Goal: Download file/media: Obtain a digital file from the website

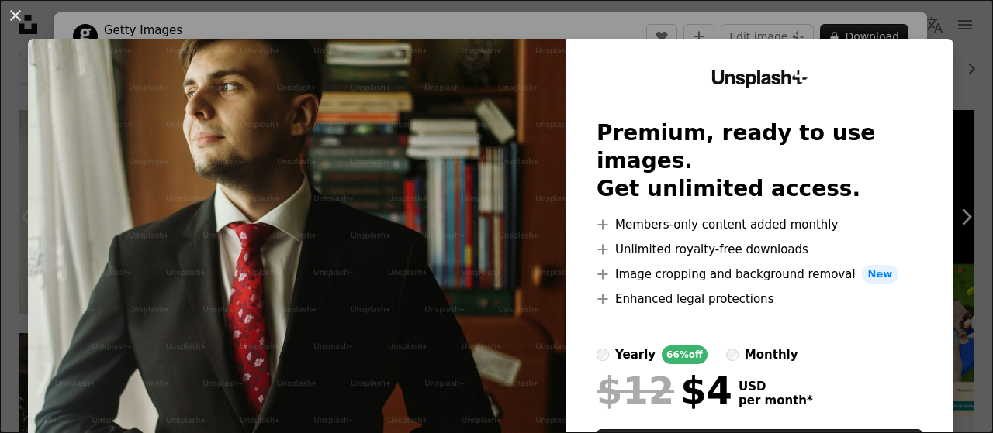
click at [948, 44] on div "An X shape Unsplash+ Premium, ready to use images. Get unlimited access. A plus…" at bounding box center [496, 216] width 993 height 433
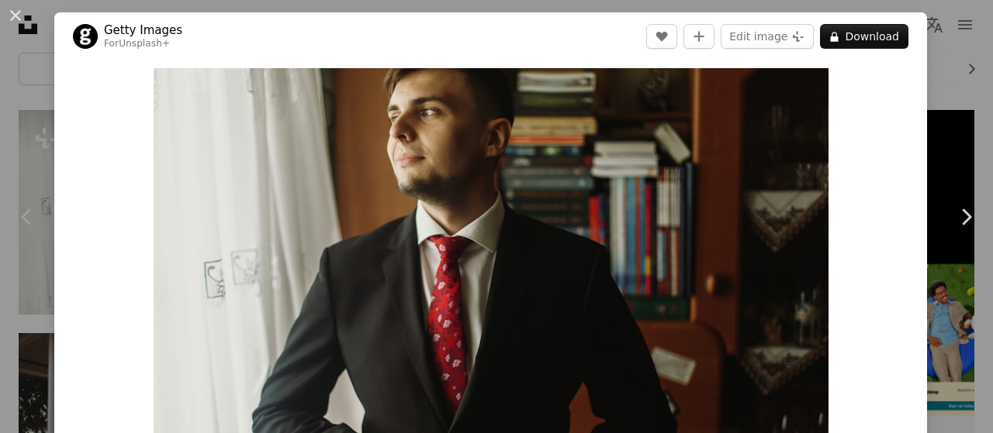
click at [951, 40] on div "An X shape Chevron left Chevron right Getty Images For Unsplash+ A heart A plus…" at bounding box center [496, 216] width 993 height 433
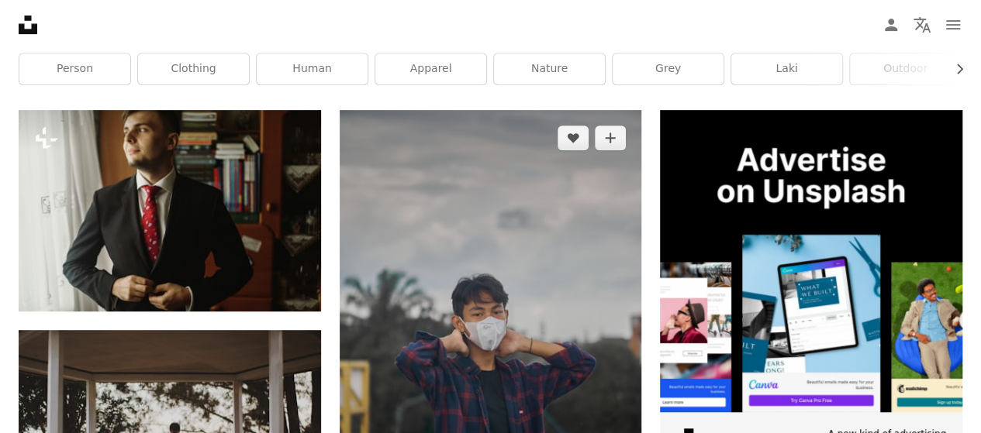
scroll to position [357, 0]
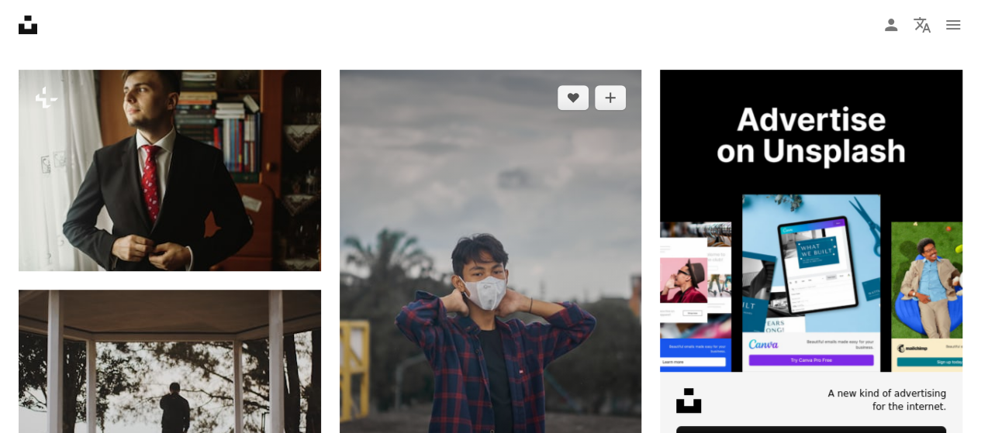
click at [575, 182] on img at bounding box center [491, 297] width 302 height 454
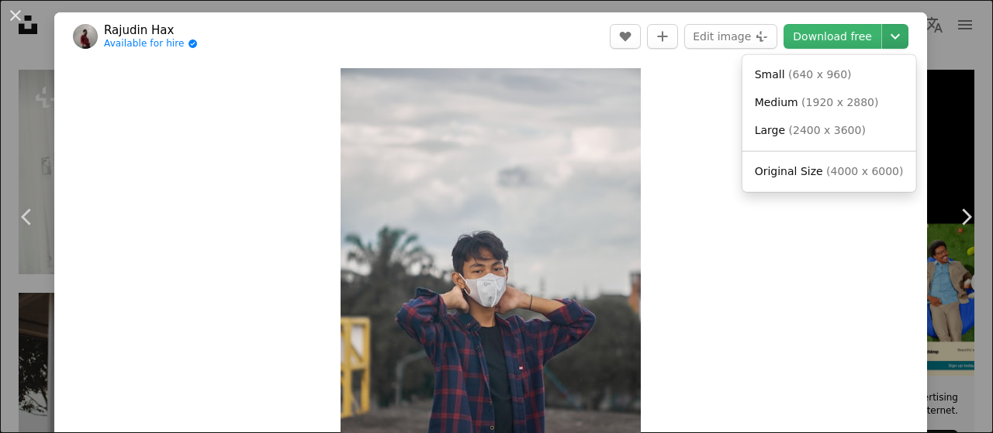
click at [882, 30] on icon "Chevron down" at bounding box center [894, 36] width 25 height 19
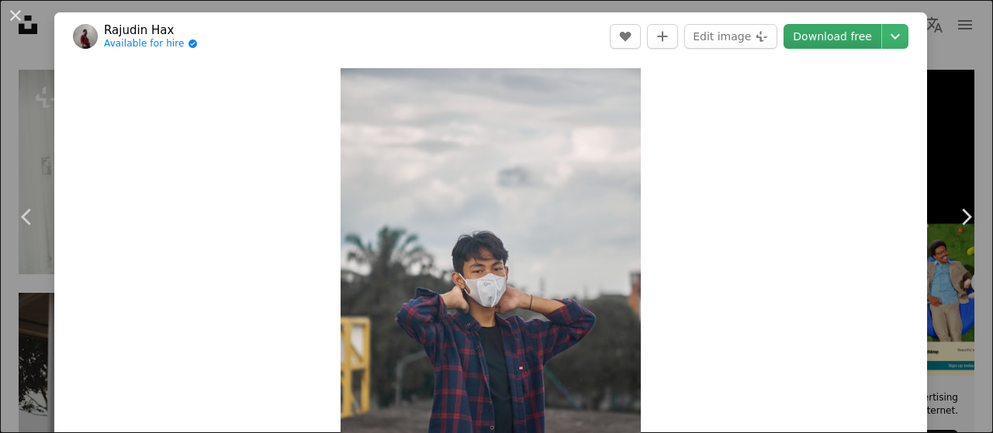
click at [833, 46] on link "Download free" at bounding box center [832, 36] width 98 height 25
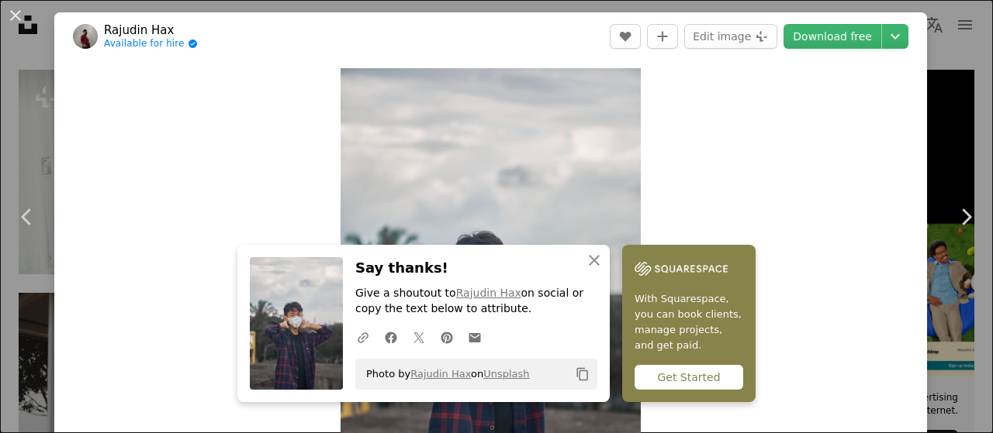
click at [918, 75] on div "An X shape Chevron left Chevron right An X shape Close Say thanks! Give a shout…" at bounding box center [496, 216] width 993 height 433
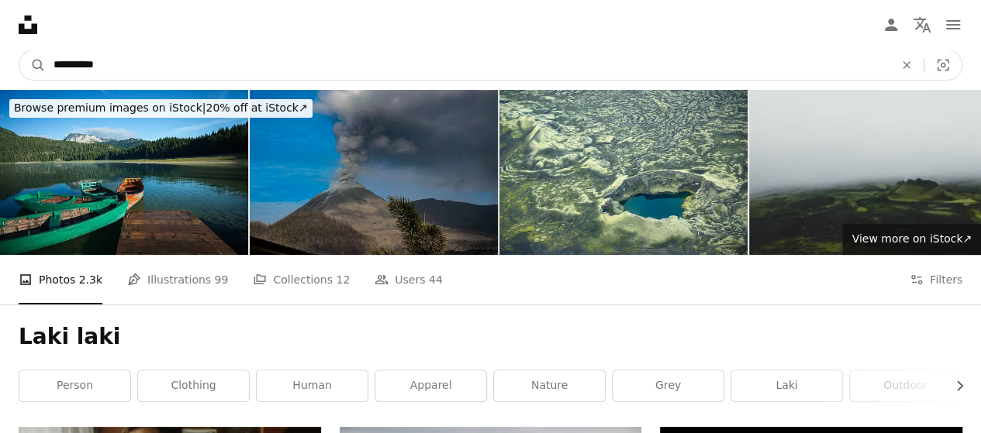
click at [268, 67] on input "*********" at bounding box center [468, 64] width 844 height 29
type input "**********"
click button "A magnifying glass" at bounding box center [32, 64] width 26 height 29
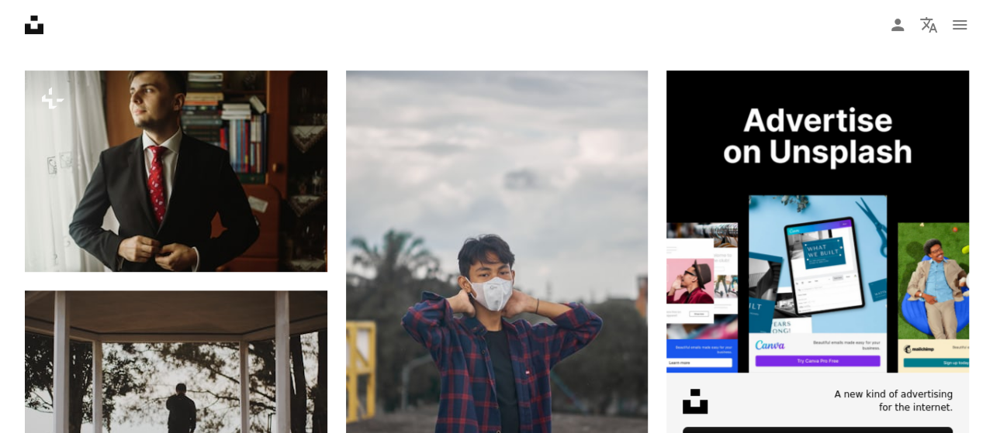
scroll to position [369, 0]
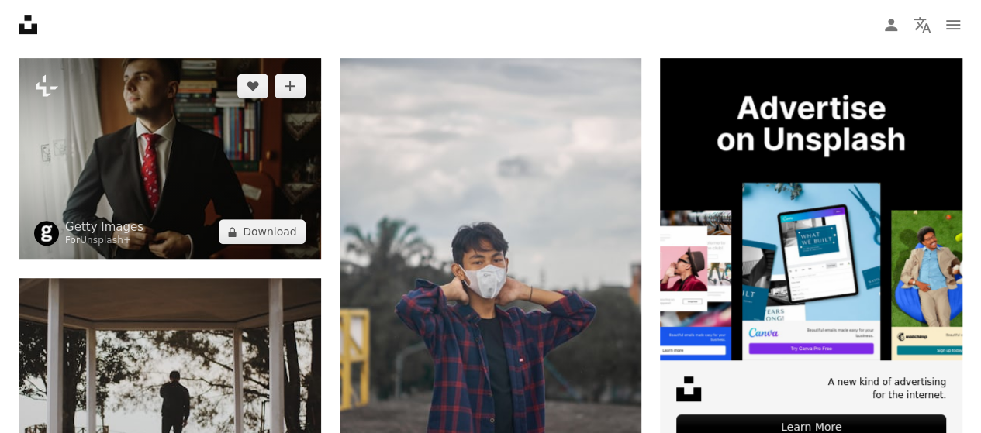
click at [184, 165] on img at bounding box center [170, 159] width 302 height 202
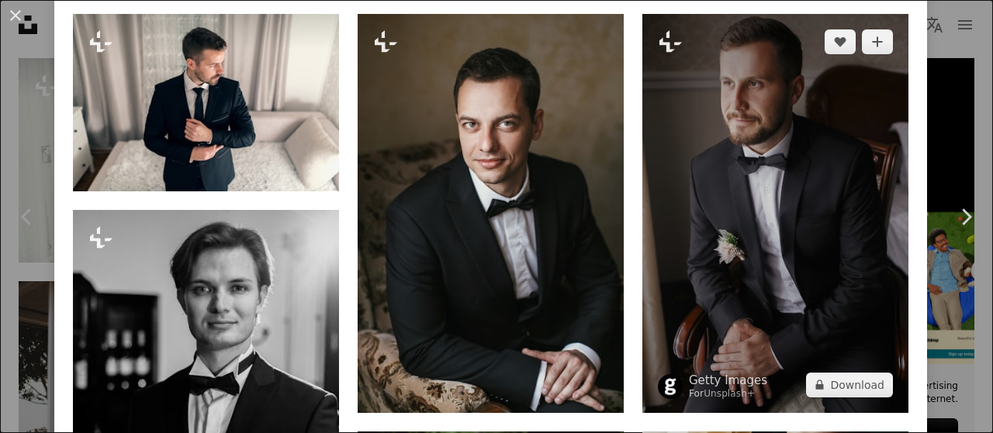
scroll to position [1514, 0]
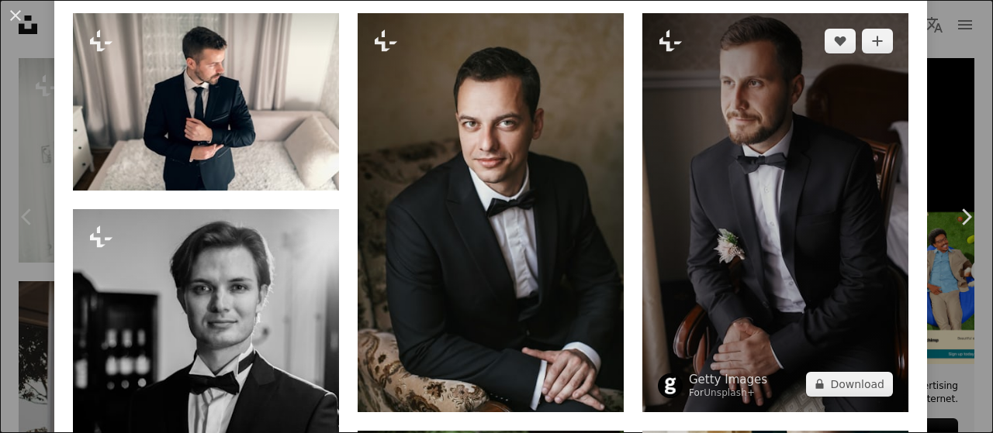
click at [761, 146] on img at bounding box center [775, 212] width 266 height 399
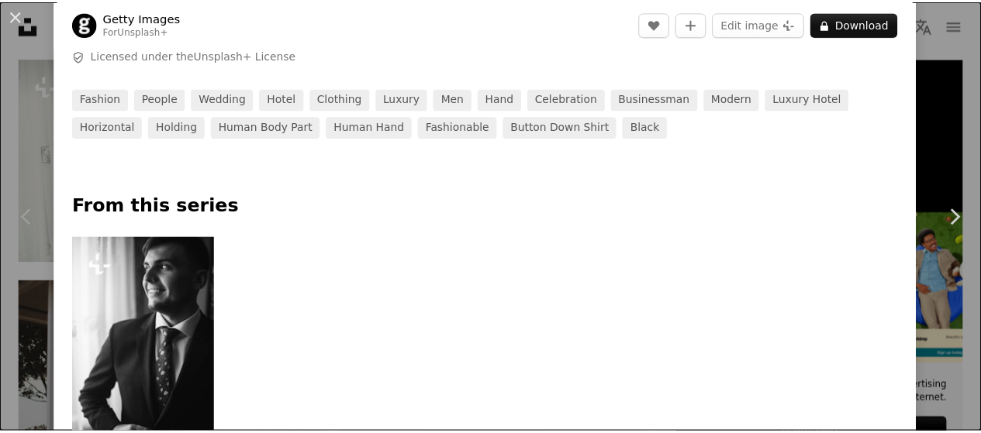
scroll to position [593, 0]
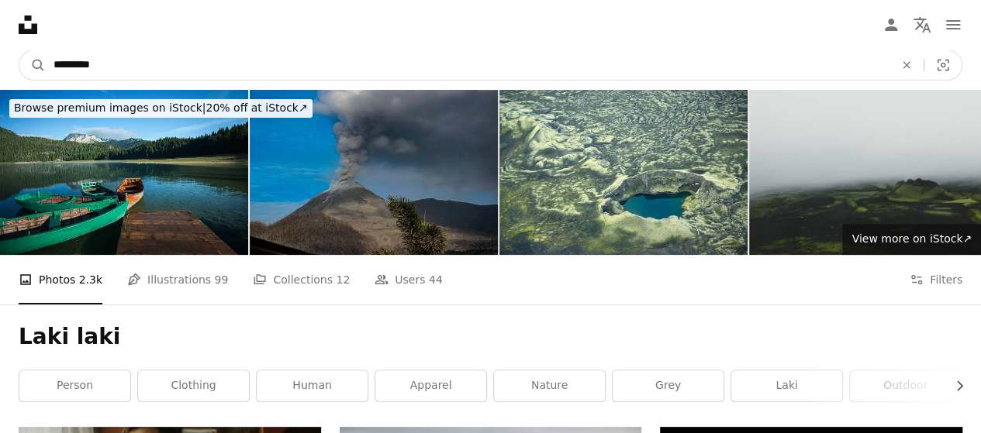
click at [592, 61] on input "*********" at bounding box center [468, 64] width 844 height 29
type input "*"
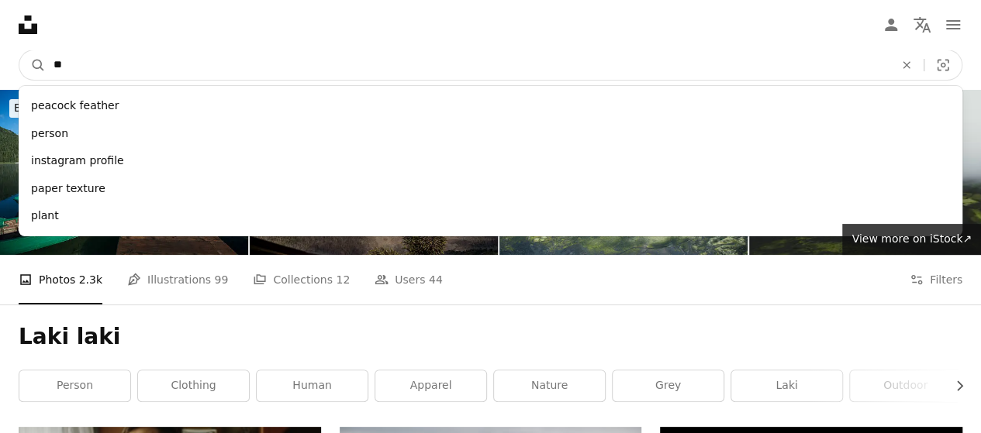
type input "***"
click button "A magnifying glass" at bounding box center [32, 64] width 26 height 29
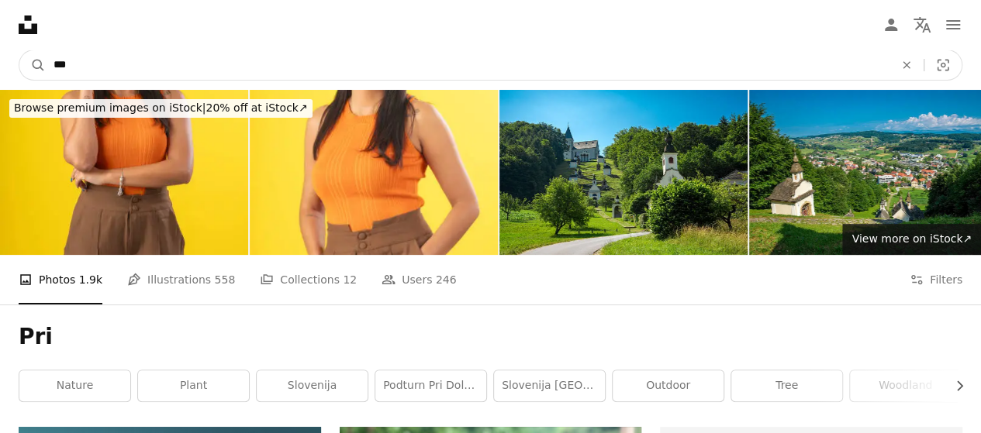
click at [506, 71] on input "***" at bounding box center [468, 64] width 844 height 29
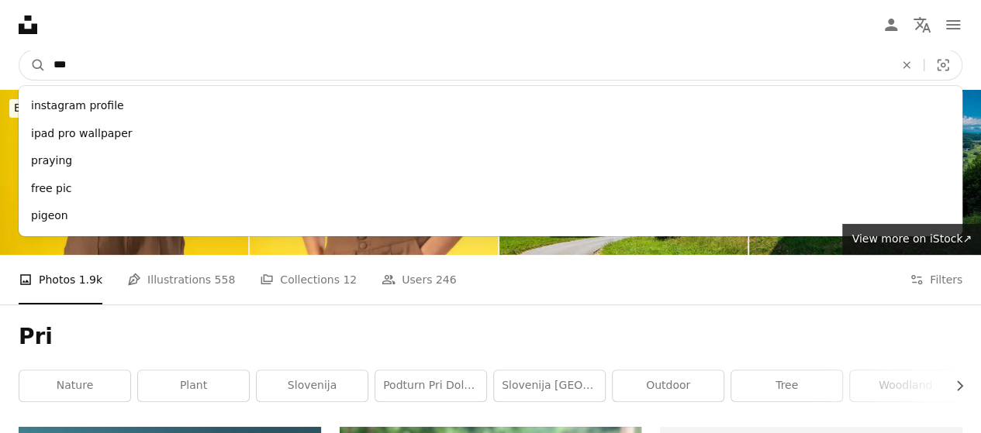
type input "****"
click button "A magnifying glass" at bounding box center [32, 64] width 26 height 29
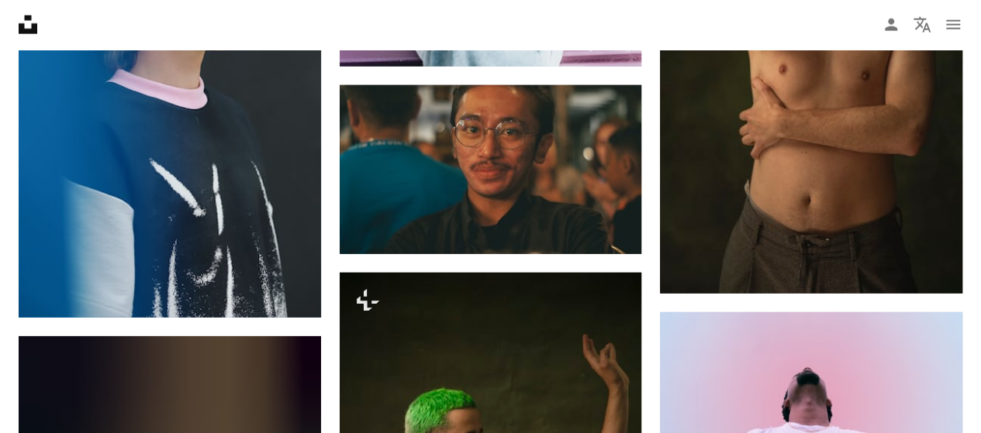
scroll to position [1935, 0]
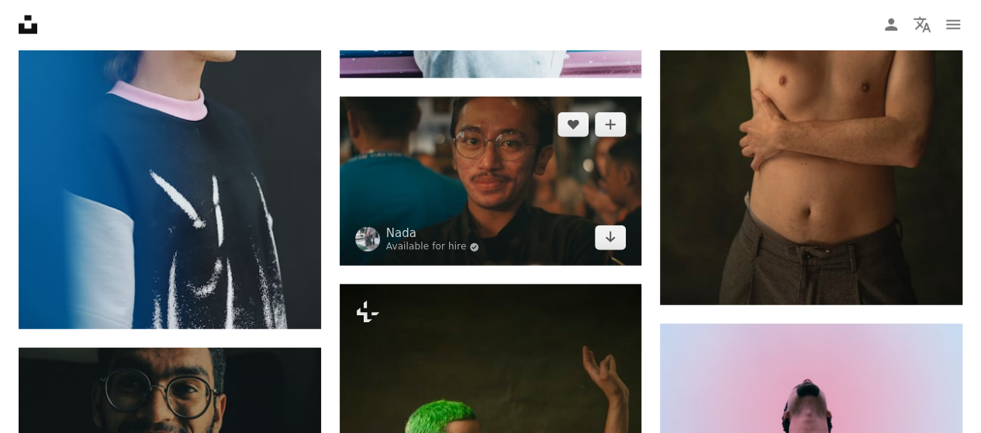
click at [517, 192] on img at bounding box center [491, 181] width 302 height 169
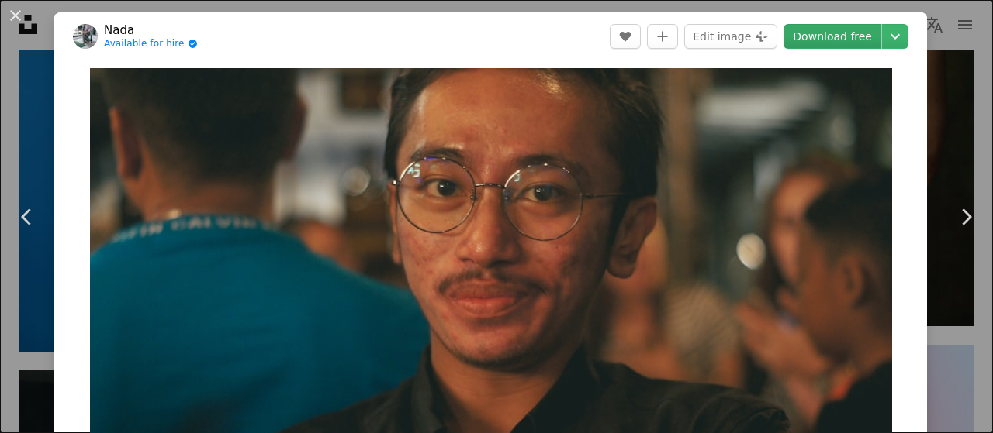
click at [827, 43] on link "Download free" at bounding box center [832, 36] width 98 height 25
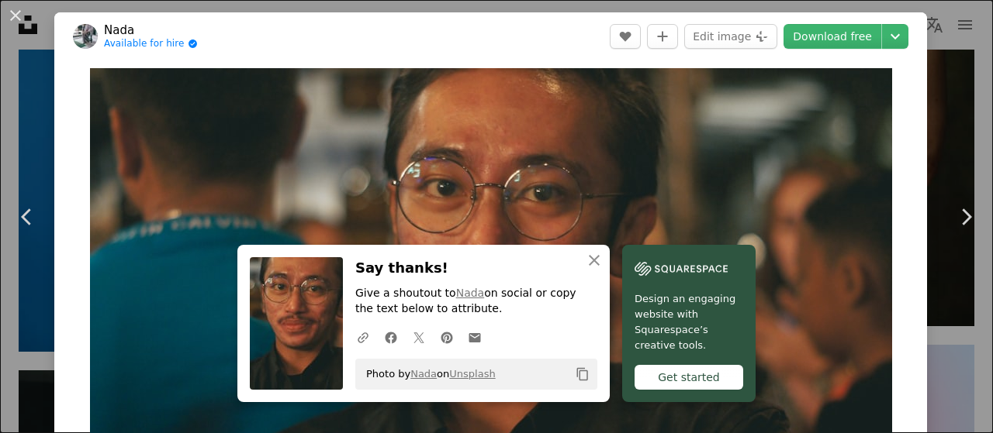
click at [934, 75] on div "An X shape Chevron left Chevron right An X shape Close Say thanks! Give a shout…" at bounding box center [496, 216] width 993 height 433
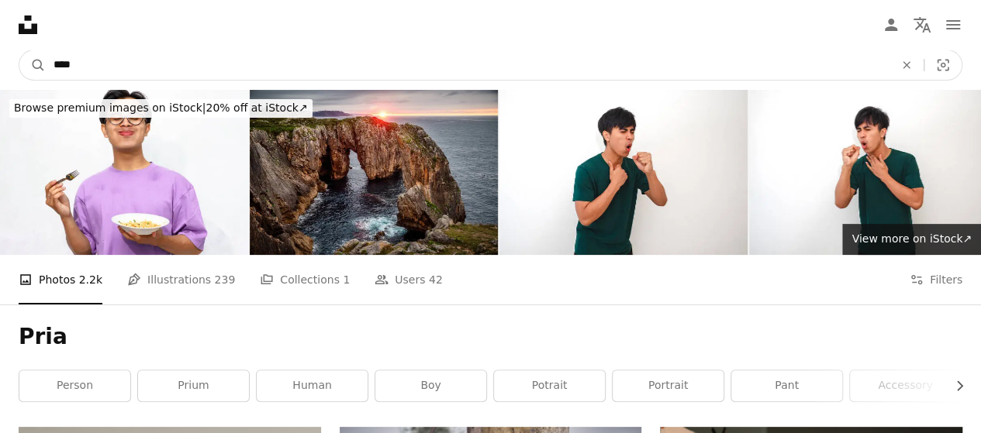
click at [451, 54] on input "****" at bounding box center [468, 64] width 844 height 29
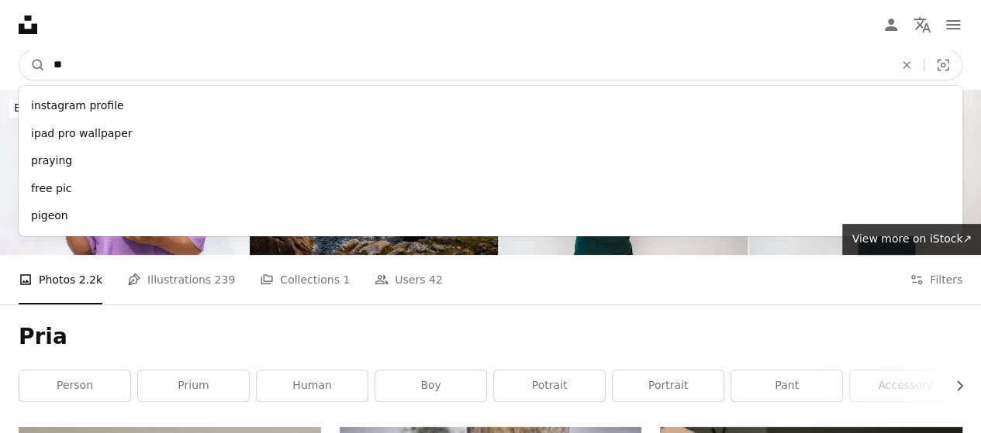
type input "*"
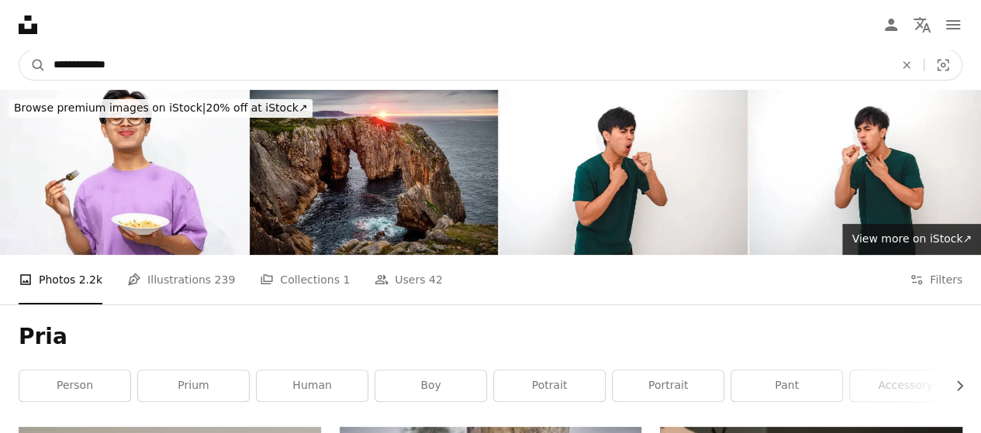
type input "**********"
click button "A magnifying glass" at bounding box center [32, 64] width 26 height 29
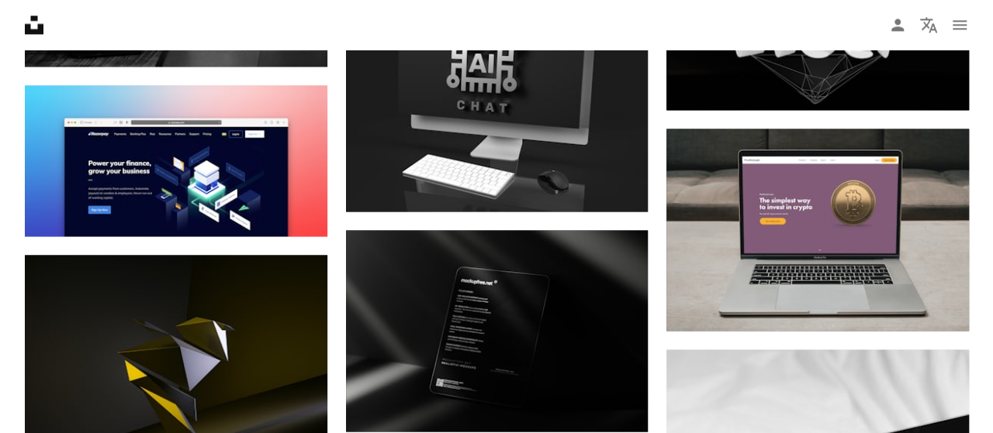
scroll to position [1135, 0]
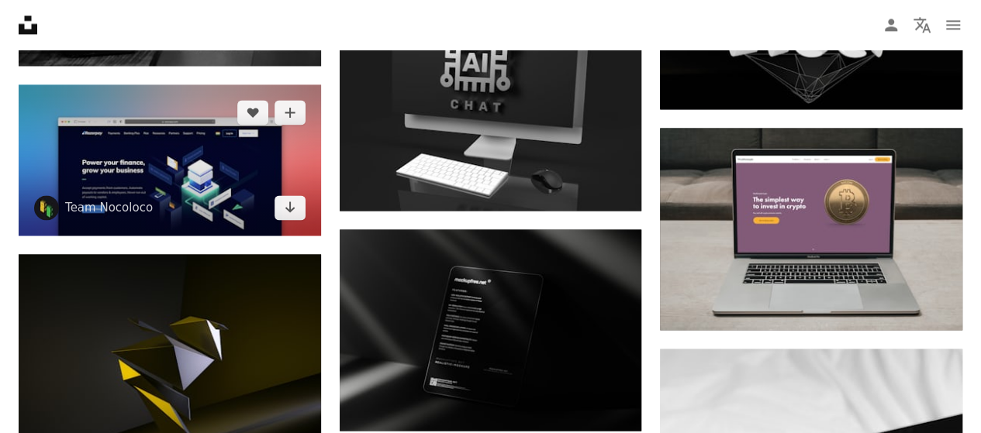
click at [263, 208] on img at bounding box center [170, 160] width 302 height 151
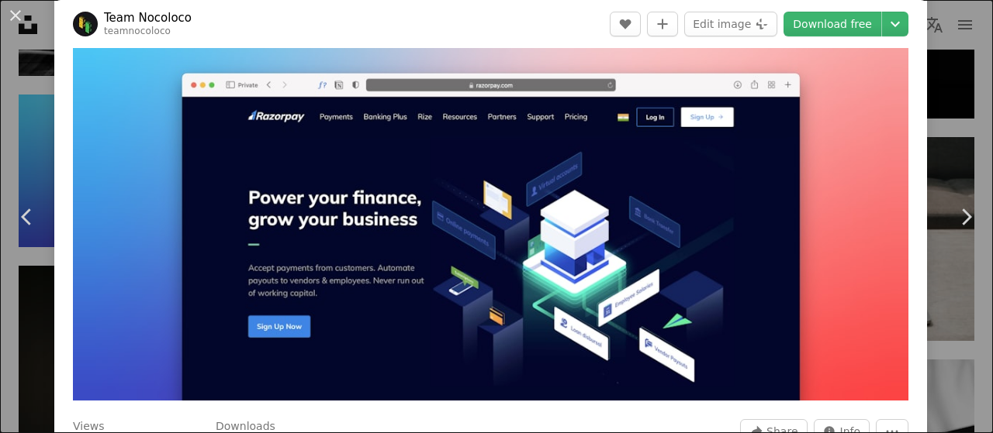
scroll to position [84, 0]
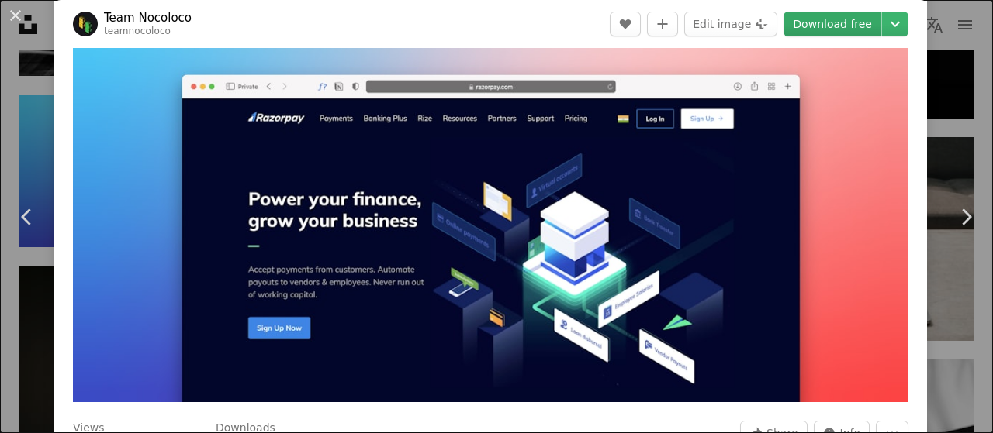
click at [827, 22] on link "Download free" at bounding box center [832, 24] width 98 height 25
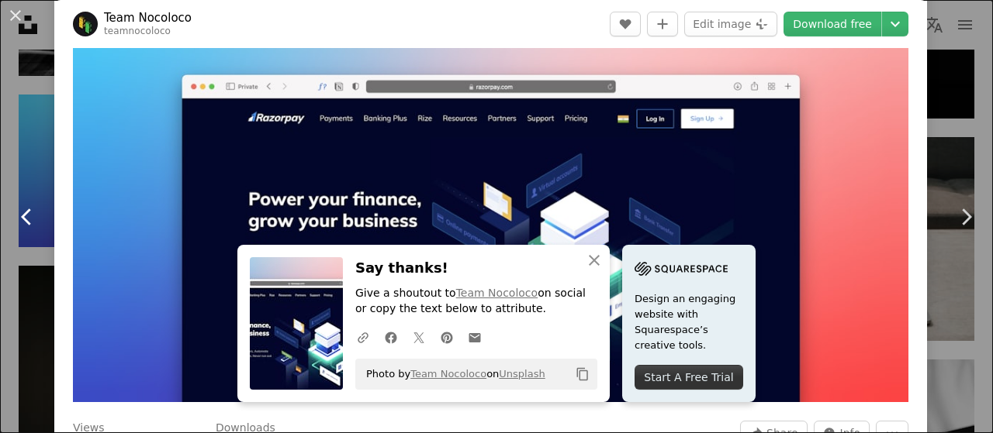
click at [17, 153] on link "Chevron left" at bounding box center [27, 217] width 54 height 149
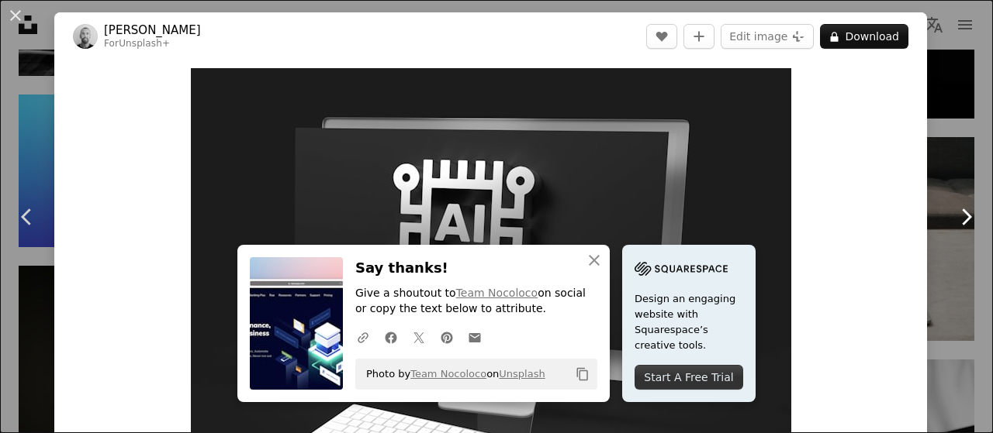
click at [941, 151] on link "Chevron right" at bounding box center [965, 217] width 54 height 149
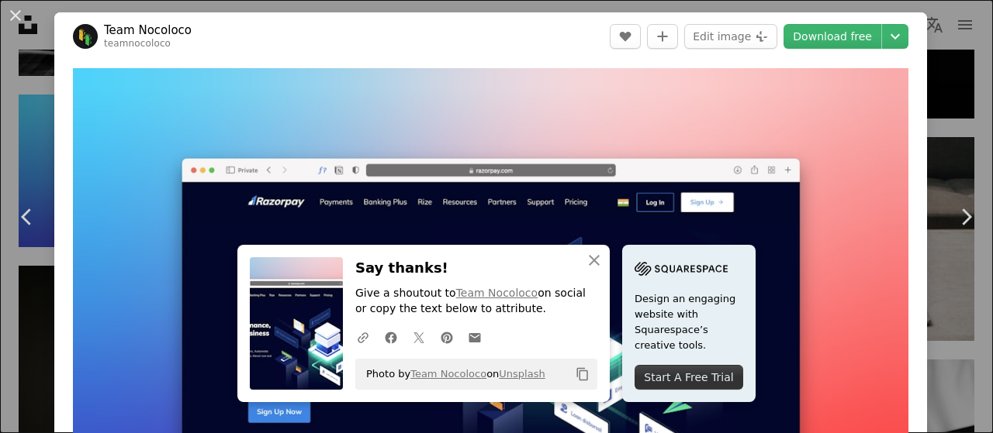
click at [947, 41] on div "An X shape Chevron left Chevron right An X shape Close Say thanks! Give a shout…" at bounding box center [496, 216] width 993 height 433
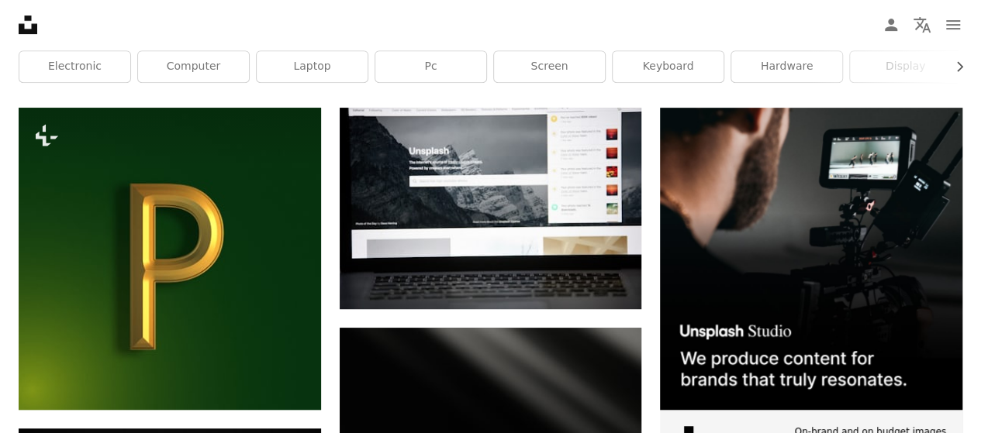
scroll to position [320, 0]
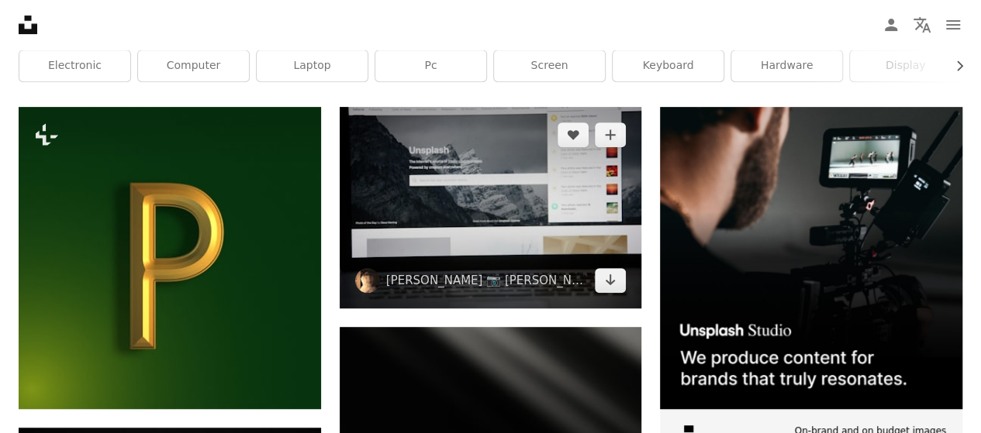
click at [526, 185] on img at bounding box center [491, 208] width 302 height 202
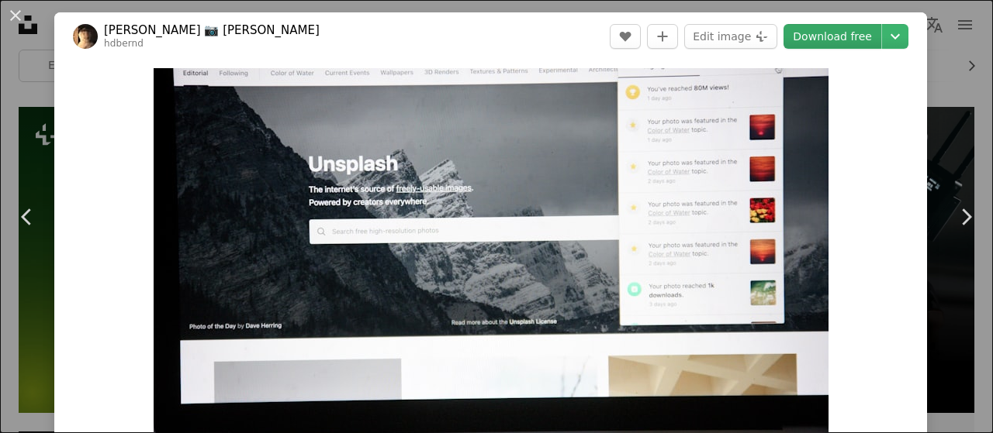
click at [840, 31] on link "Download free" at bounding box center [832, 36] width 98 height 25
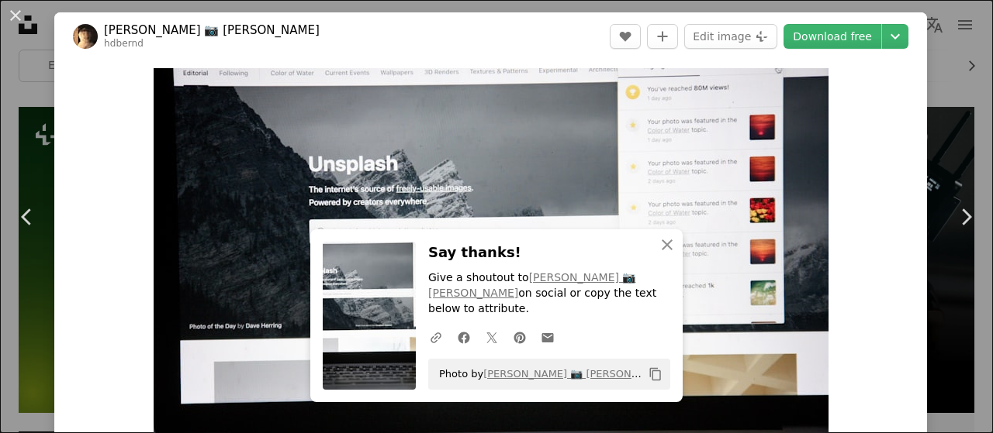
click at [43, 86] on div "An X shape Chevron left Chevron right An X shape Close Say thanks! Give a shout…" at bounding box center [496, 216] width 993 height 433
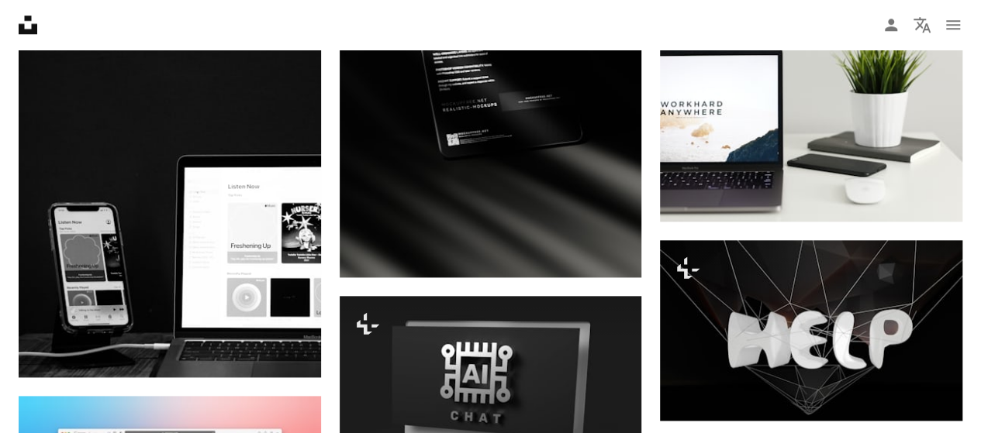
scroll to position [826, 0]
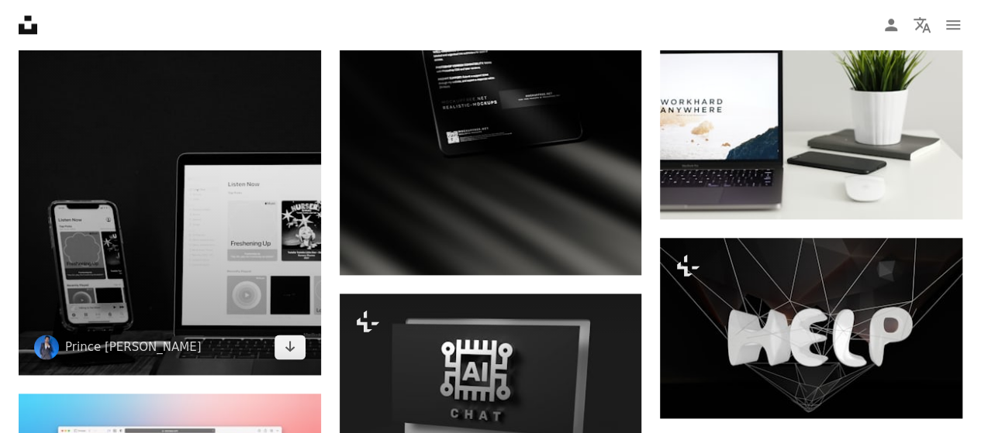
click at [202, 202] on img at bounding box center [170, 148] width 302 height 453
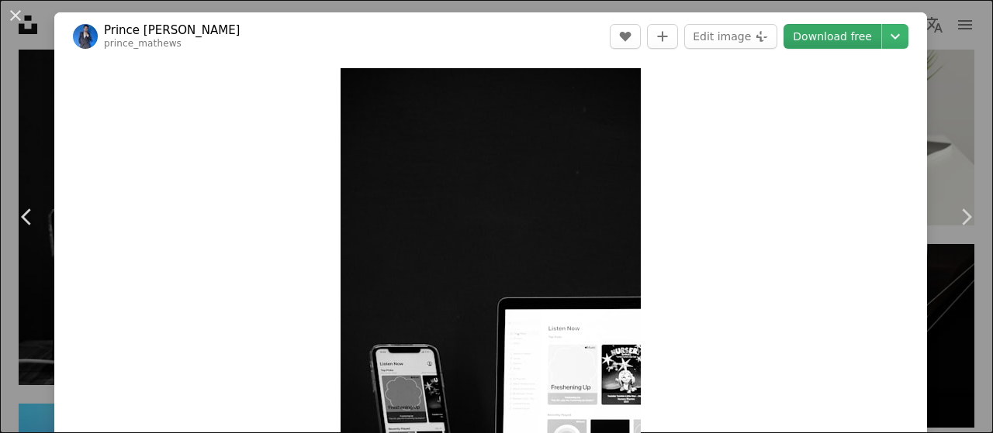
click at [831, 35] on link "Download free" at bounding box center [832, 36] width 98 height 25
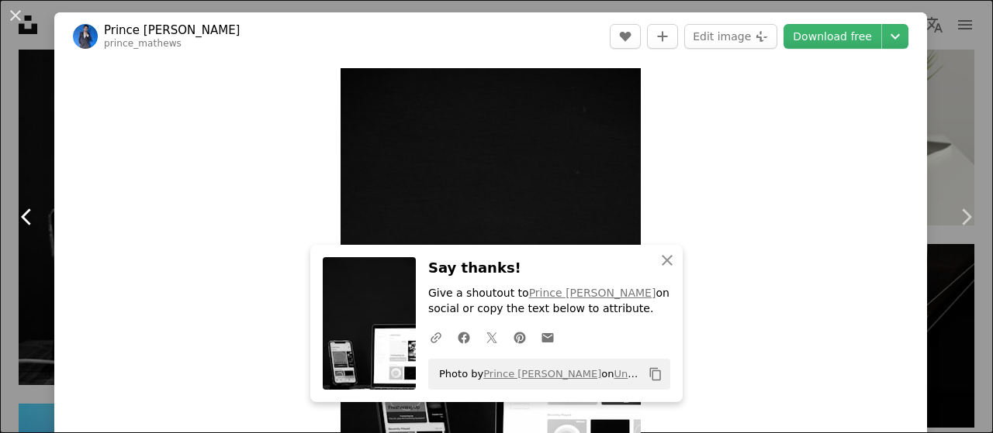
click at [0, 162] on link "Chevron left" at bounding box center [27, 217] width 54 height 149
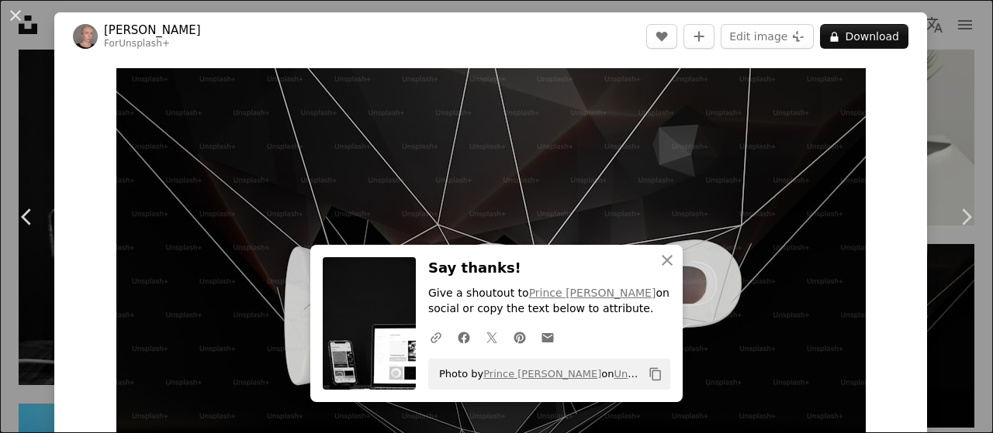
click at [19, 128] on div "An X shape Chevron left Chevron right An X shape Close Say thanks! Give a shout…" at bounding box center [496, 216] width 993 height 433
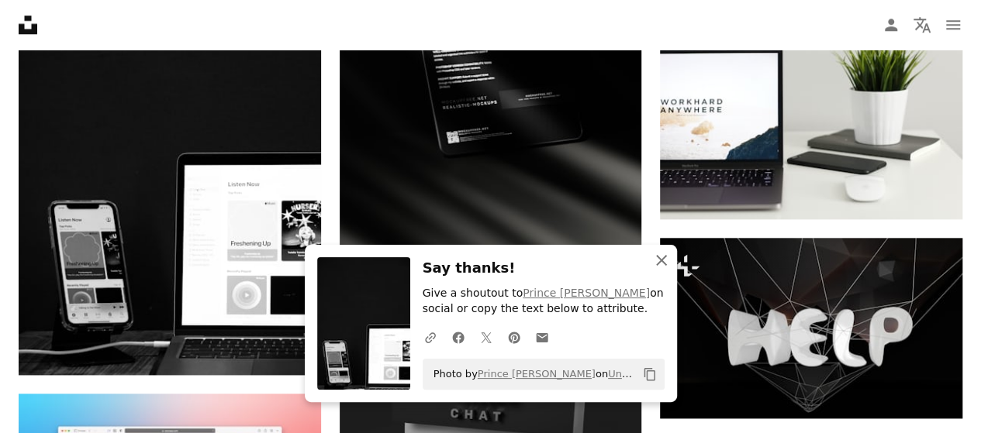
click at [662, 261] on icon "An X shape" at bounding box center [661, 260] width 19 height 19
